Goal: Communication & Community: Answer question/provide support

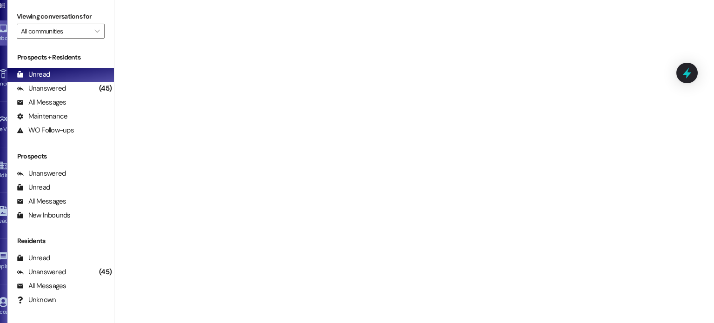
scroll to position [8145, 0]
click at [7, 8] on img at bounding box center [3, 5] width 7 height 5
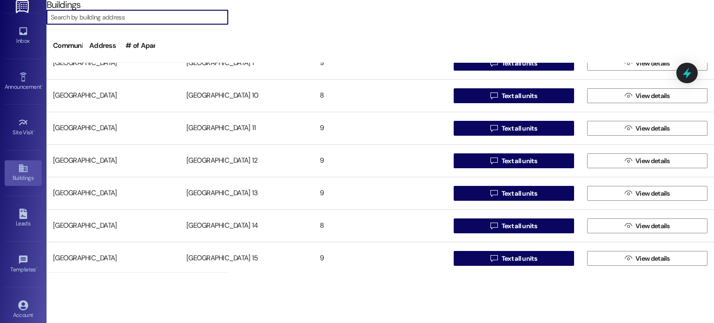
scroll to position [139, 0]
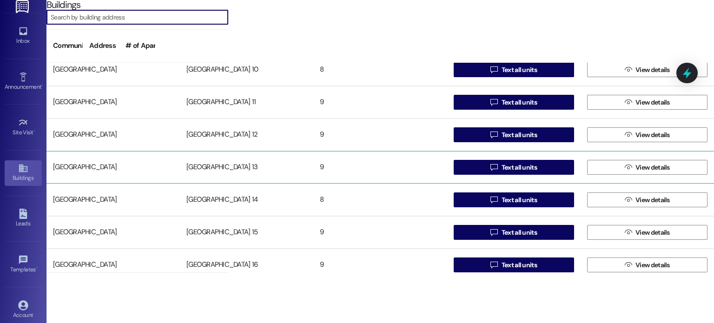
click at [216, 172] on div "[GEOGRAPHIC_DATA] 13" at bounding box center [246, 167] width 133 height 19
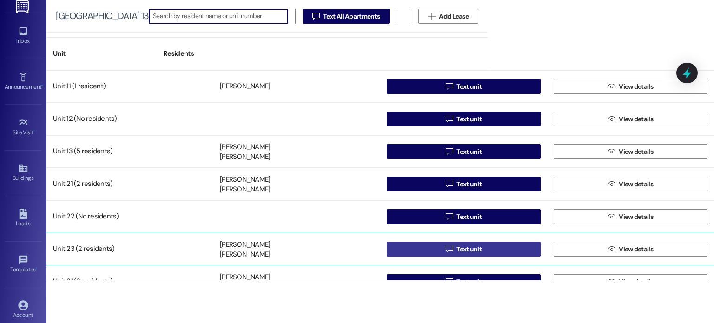
click at [418, 249] on button " Text unit" at bounding box center [464, 249] width 154 height 15
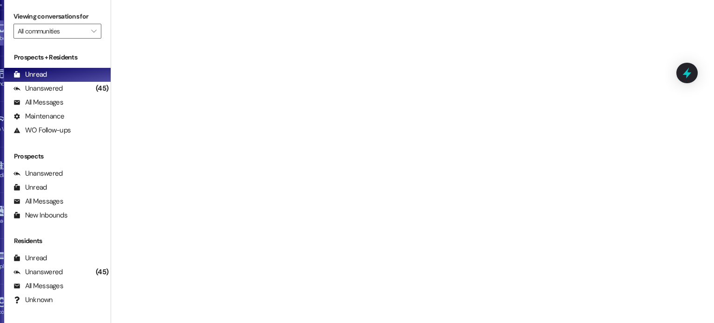
scroll to position [28559, 0]
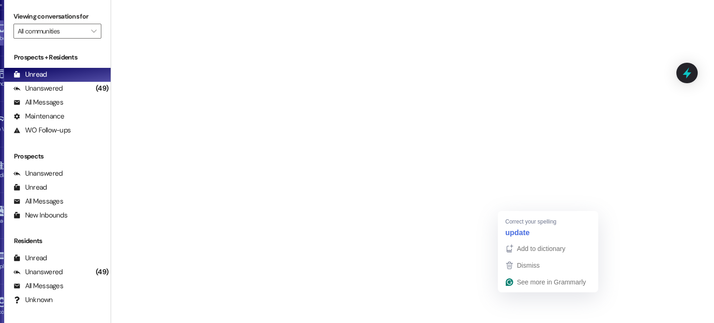
click at [591, 305] on div "3" at bounding box center [592, 304] width 10 height 10
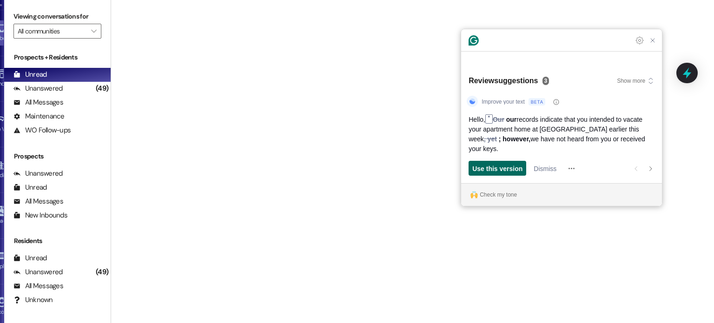
click at [482, 172] on span "Use this version" at bounding box center [497, 169] width 50 height 10
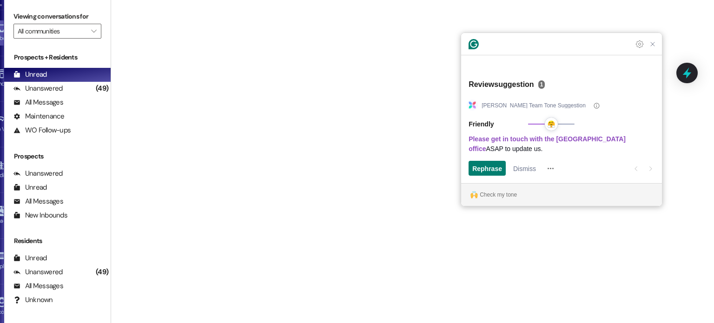
drag, startPoint x: 561, startPoint y: 288, endPoint x: 585, endPoint y: 288, distance: 23.7
type textarea "Hello, our records indicate that you intended to vacate your apartment home at …"
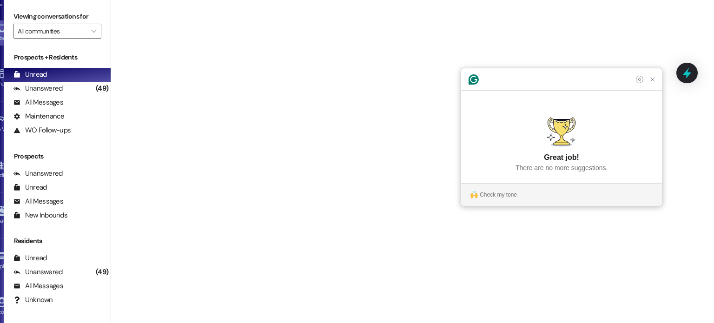
scroll to position [27508, 0]
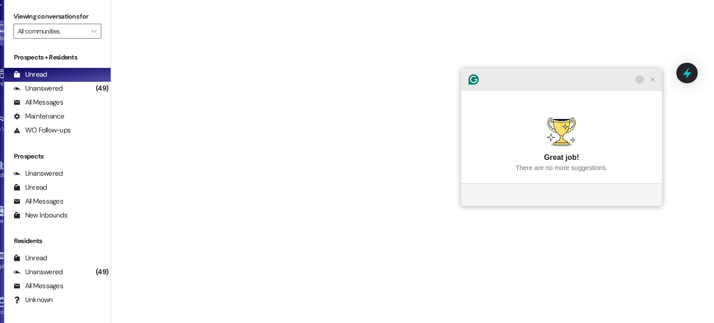
click at [655, 83] on icon "Close Grammarly Assistant" at bounding box center [652, 79] width 7 height 7
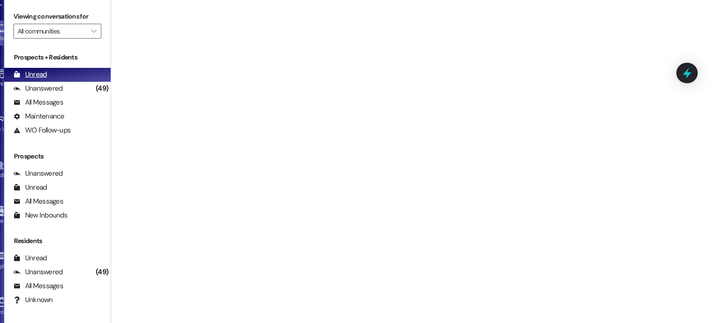
click at [47, 73] on div "Unread" at bounding box center [29, 75] width 33 height 10
click at [86, 32] on input "All communities" at bounding box center [52, 31] width 69 height 15
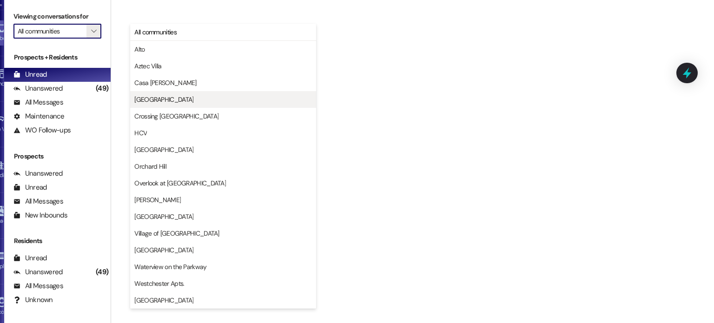
click at [137, 102] on span "[GEOGRAPHIC_DATA]" at bounding box center [163, 99] width 59 height 9
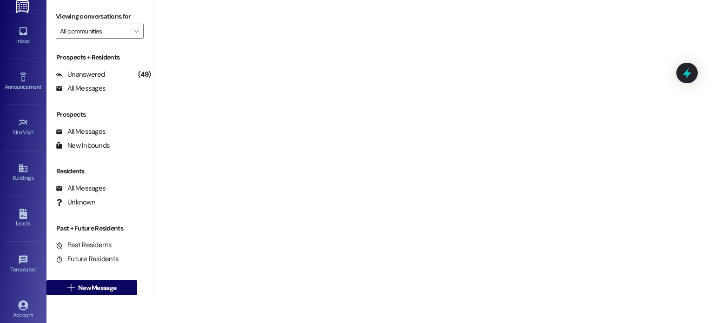
type input "[GEOGRAPHIC_DATA]"
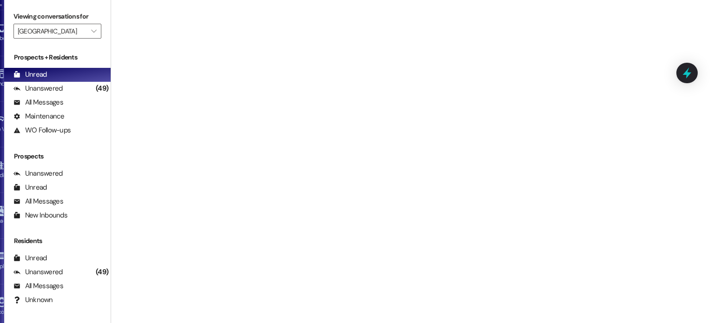
scroll to position [11986, 0]
type textarea "We will be open until 5 pm. Thank you!"
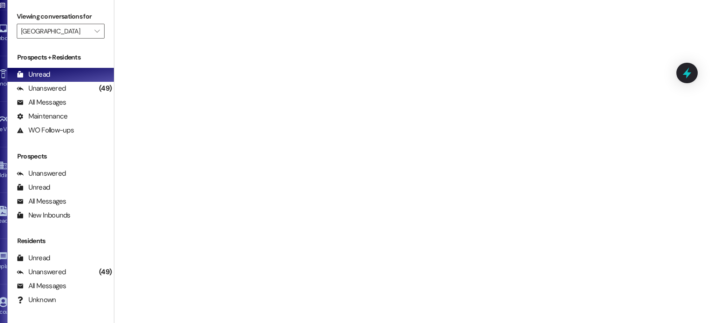
scroll to position [8182, 0]
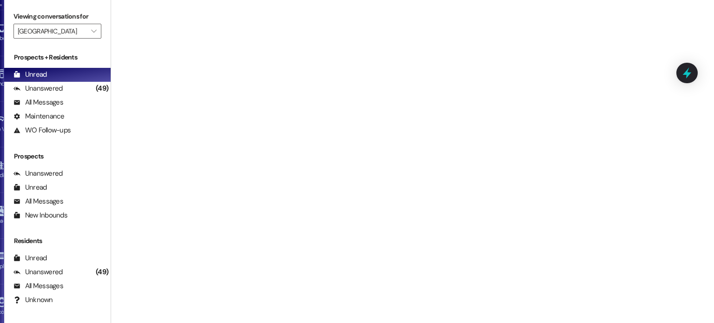
scroll to position [26884, 0]
type textarea "You are welcome!"
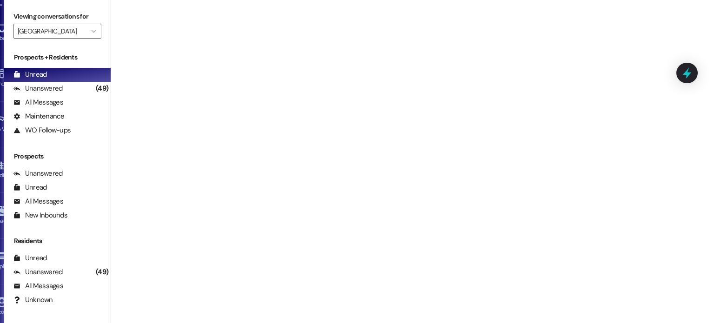
type textarea ":)"
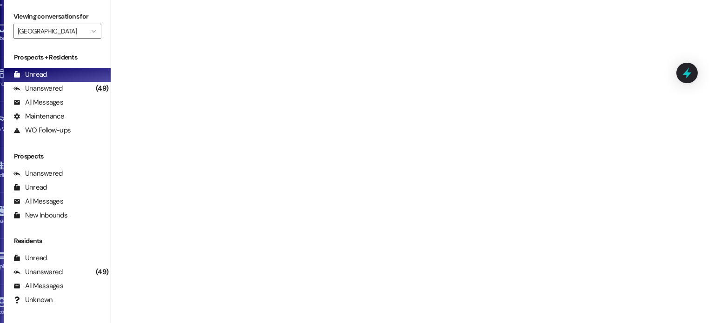
scroll to position [18475, 0]
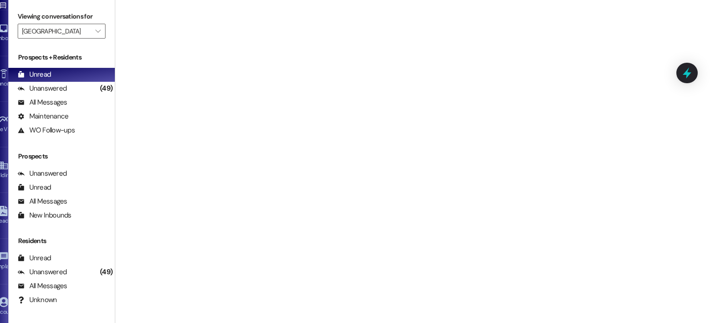
scroll to position [10720, 0]
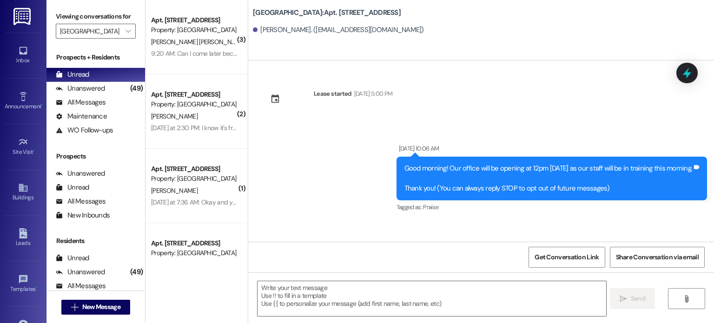
scroll to position [10720, 0]
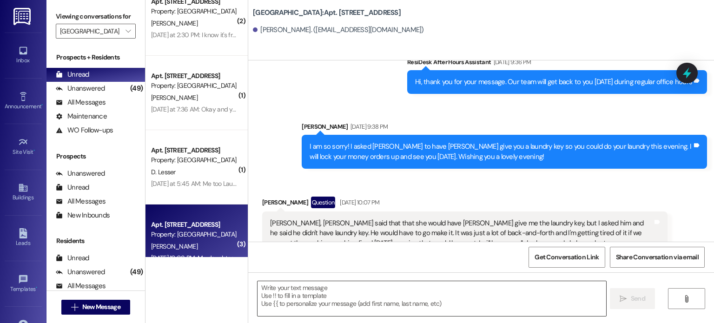
click at [288, 286] on textarea at bounding box center [432, 298] width 348 height 35
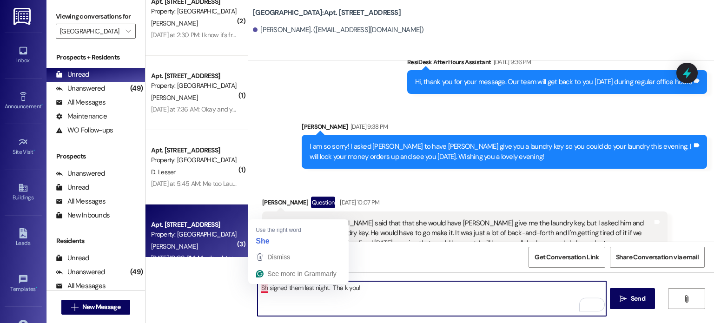
click at [262, 289] on textarea "Sh signed them last night. Tha k you!" at bounding box center [432, 298] width 348 height 35
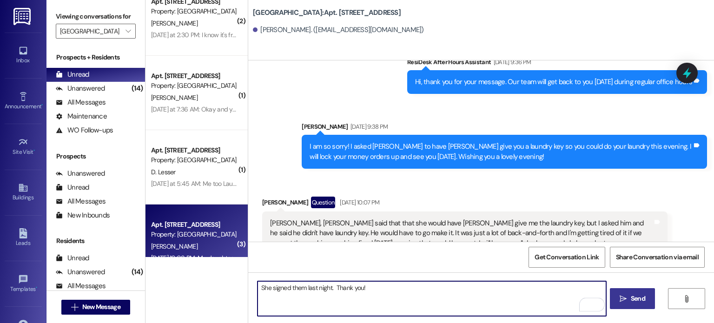
type textarea "She signed them last night. Thank you!"
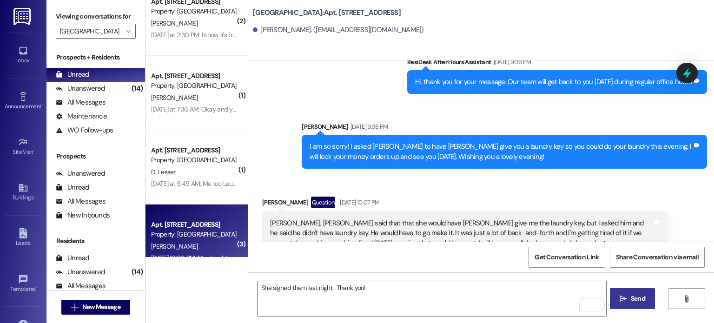
click at [636, 293] on button " Send" at bounding box center [632, 298] width 45 height 21
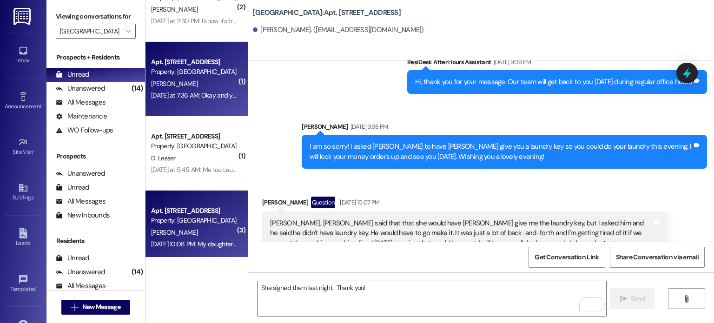
scroll to position [115, 0]
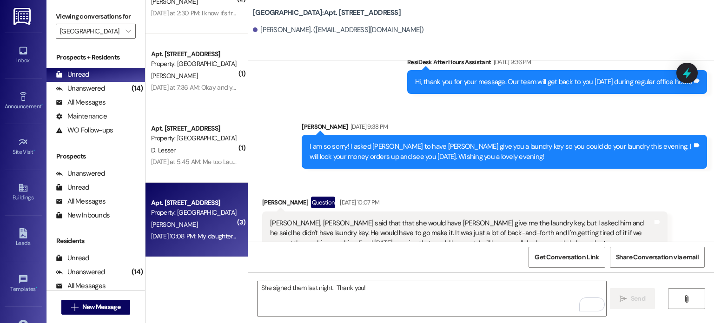
click at [20, 13] on img at bounding box center [22, 16] width 19 height 17
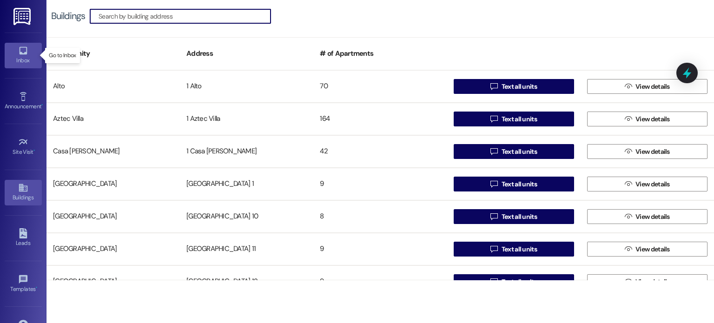
click at [19, 47] on icon at bounding box center [23, 51] width 8 height 8
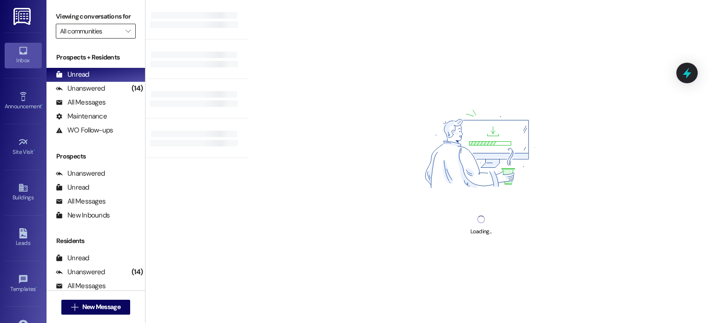
click at [99, 33] on input "All communities" at bounding box center [90, 31] width 61 height 15
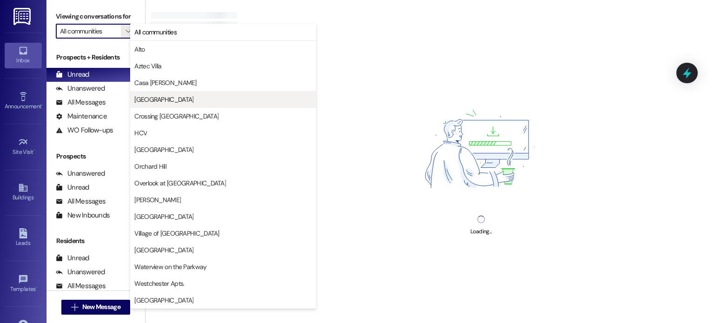
click at [143, 93] on button "[GEOGRAPHIC_DATA]" at bounding box center [223, 99] width 186 height 17
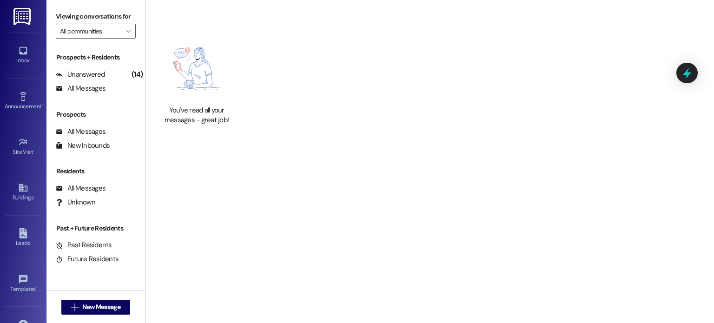
type input "[GEOGRAPHIC_DATA]"
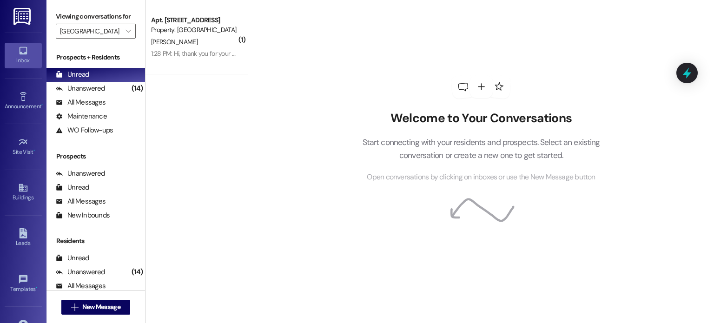
click at [22, 53] on icon at bounding box center [23, 51] width 10 height 10
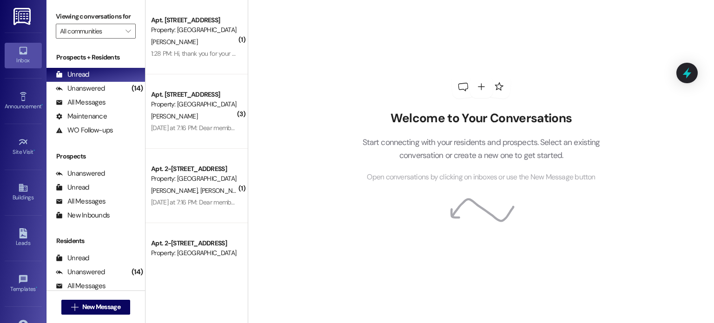
click at [23, 13] on img at bounding box center [22, 16] width 19 height 17
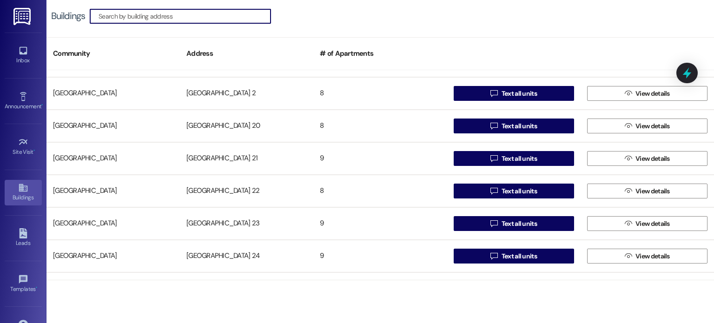
scroll to position [465, 0]
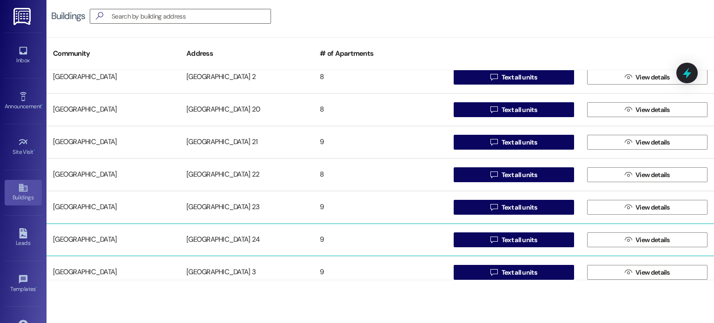
click at [223, 239] on div "[GEOGRAPHIC_DATA] 24" at bounding box center [246, 240] width 133 height 19
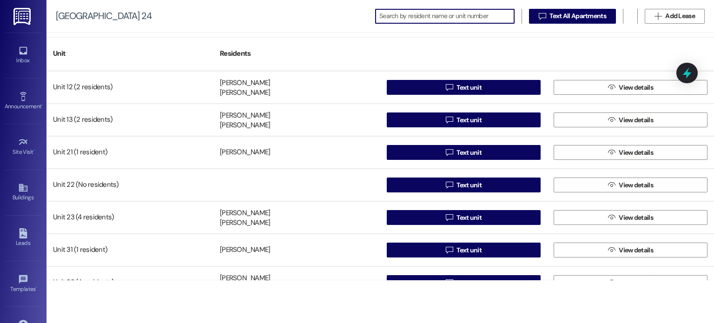
scroll to position [83, 0]
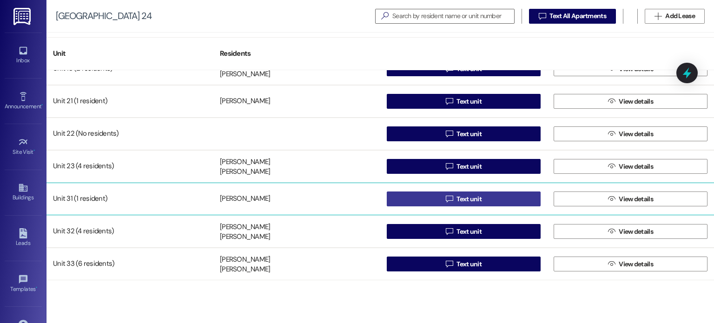
click at [446, 197] on icon "" at bounding box center [449, 198] width 7 height 7
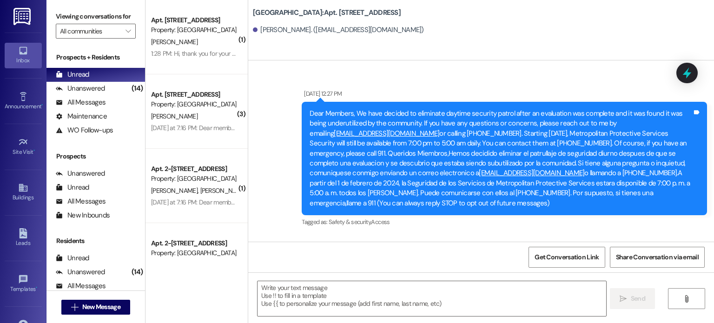
scroll to position [18097, 0]
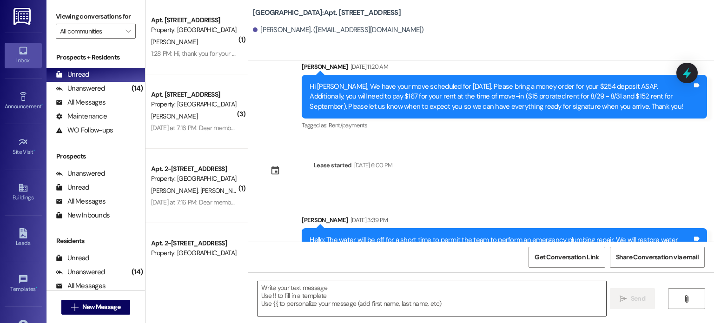
click at [280, 298] on textarea at bounding box center [432, 298] width 348 height 35
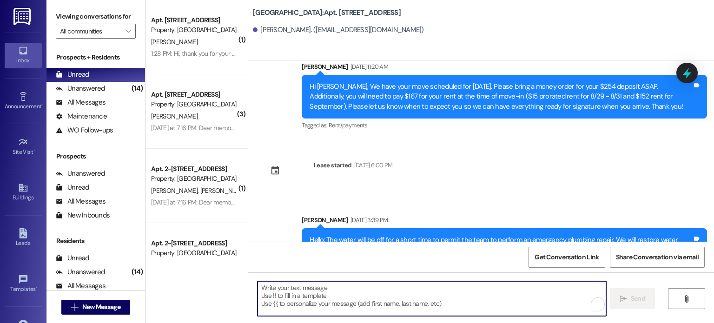
click at [291, 285] on textarea "To enrich screen reader interactions, please activate Accessibility in Grammarl…" at bounding box center [432, 298] width 348 height 35
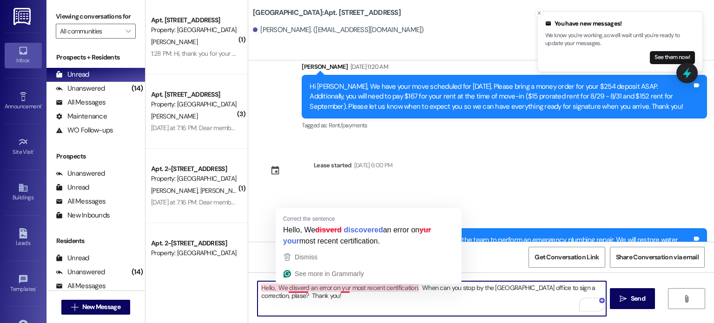
click at [294, 285] on textarea "Hello, We disverd an error on yur most recent certification. When can you stop …" at bounding box center [432, 298] width 348 height 35
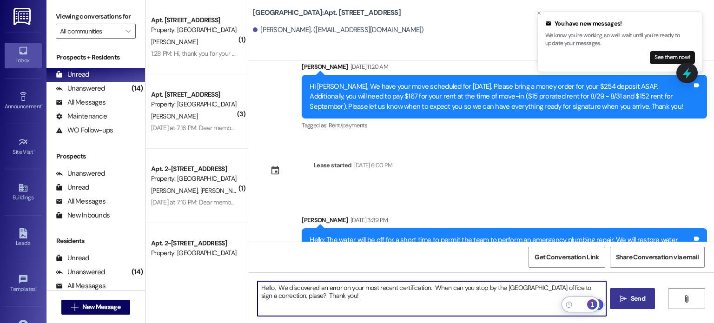
type textarea "Hello, We discovered an error on your most recent certification. When can you s…"
click at [632, 297] on span "Send" at bounding box center [638, 299] width 14 height 10
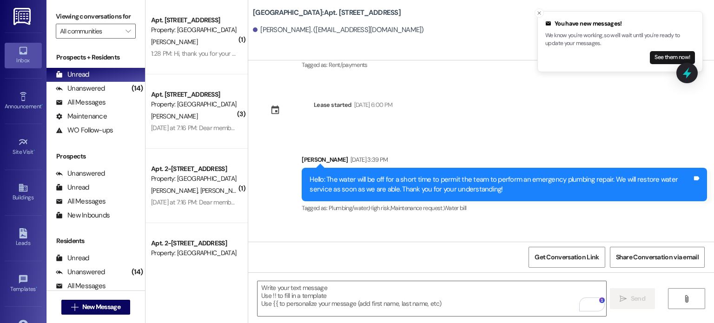
scroll to position [18172, 0]
